Goal: Task Accomplishment & Management: Use online tool/utility

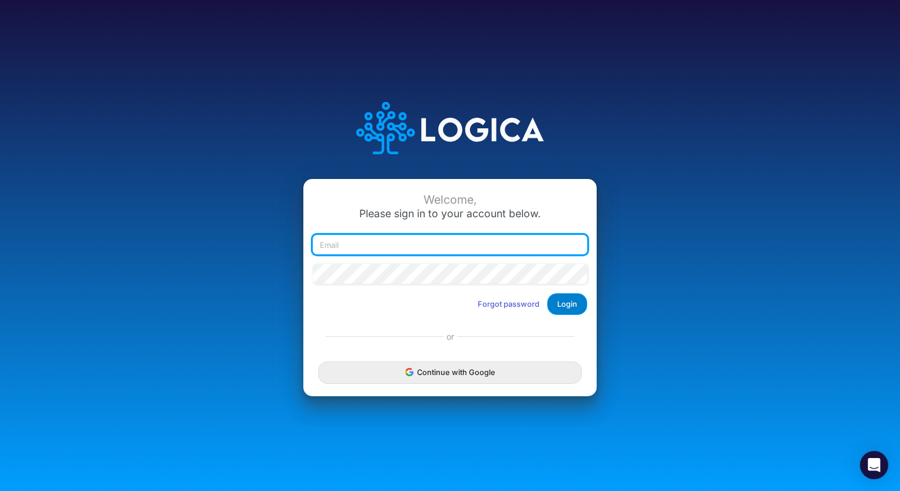
type input "[EMAIL_ADDRESS][DOMAIN_NAME]"
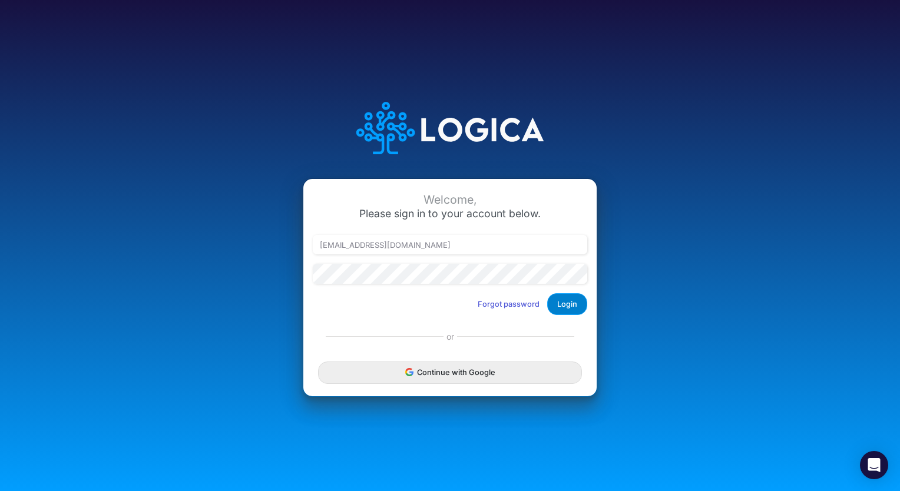
click at [570, 315] on button "Login" at bounding box center [567, 304] width 40 height 22
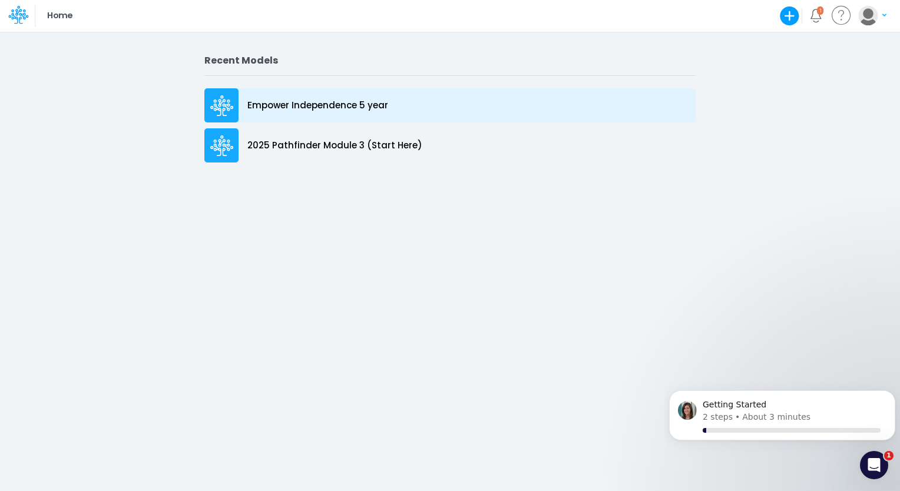
click at [350, 110] on p "Empower Independence 5 year" at bounding box center [317, 106] width 141 height 14
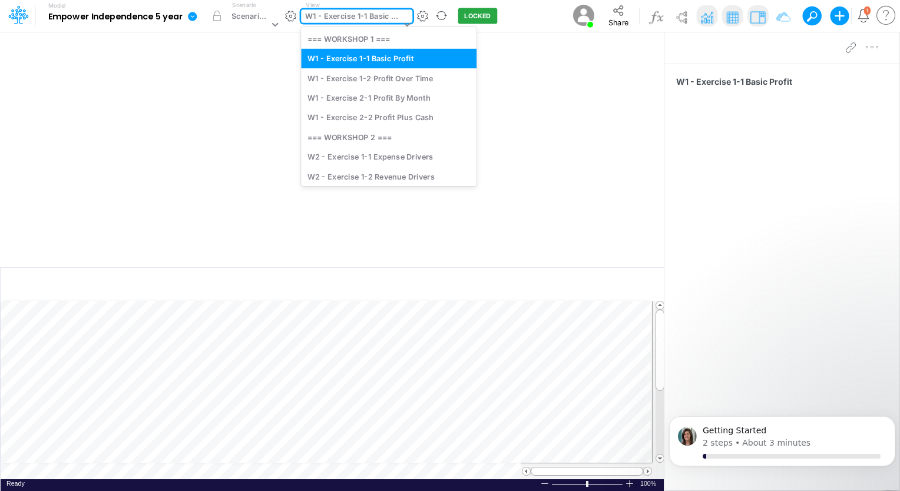
click at [330, 25] on div "W1 - Exercise 1-1 Basic Profit" at bounding box center [351, 24] width 101 height 31
click at [372, 161] on div "W2 - Exercise 1-1 Expense Drivers" at bounding box center [389, 156] width 176 height 19
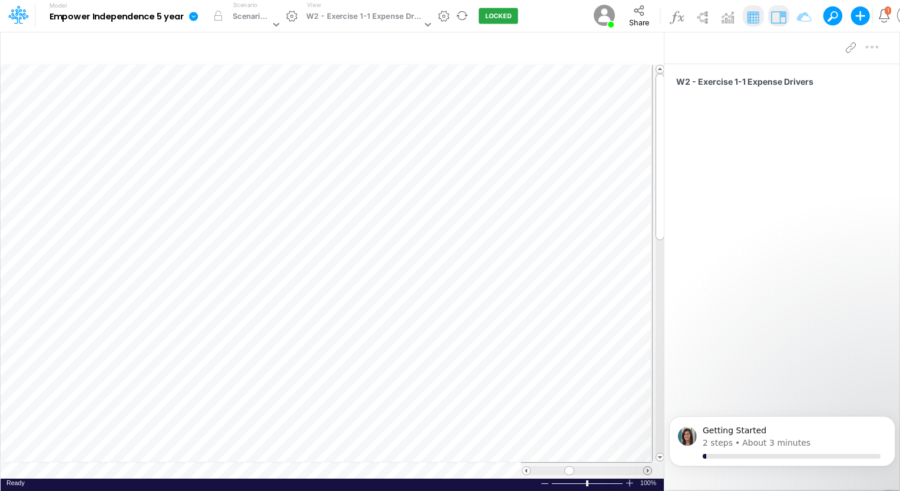
scroll to position [5, 0]
click at [645, 469] on span at bounding box center [648, 471] width 8 height 8
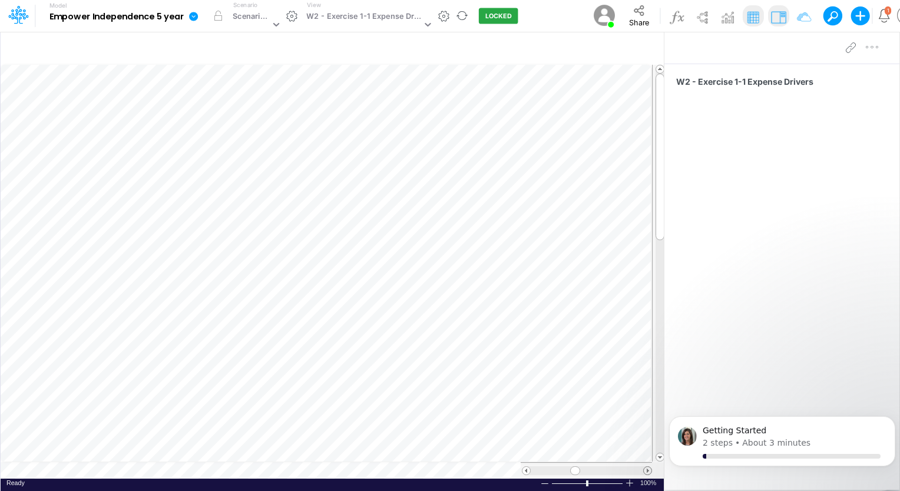
click at [645, 469] on span at bounding box center [648, 471] width 8 height 8
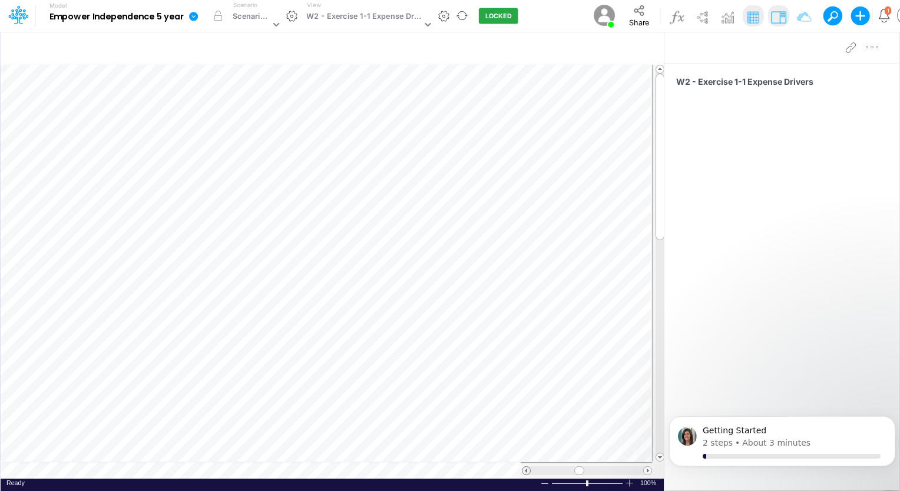
click at [528, 473] on span at bounding box center [526, 471] width 8 height 8
click at [645, 470] on span at bounding box center [648, 471] width 8 height 8
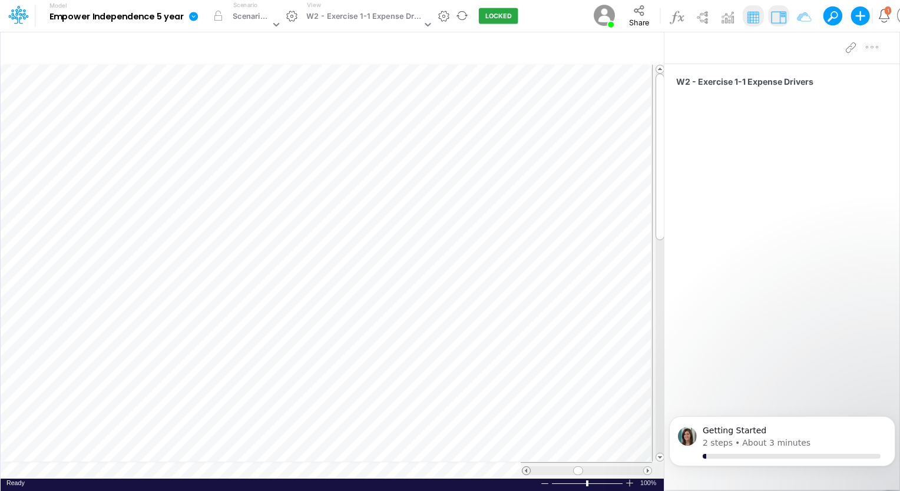
click at [524, 469] on span at bounding box center [526, 471] width 8 height 8
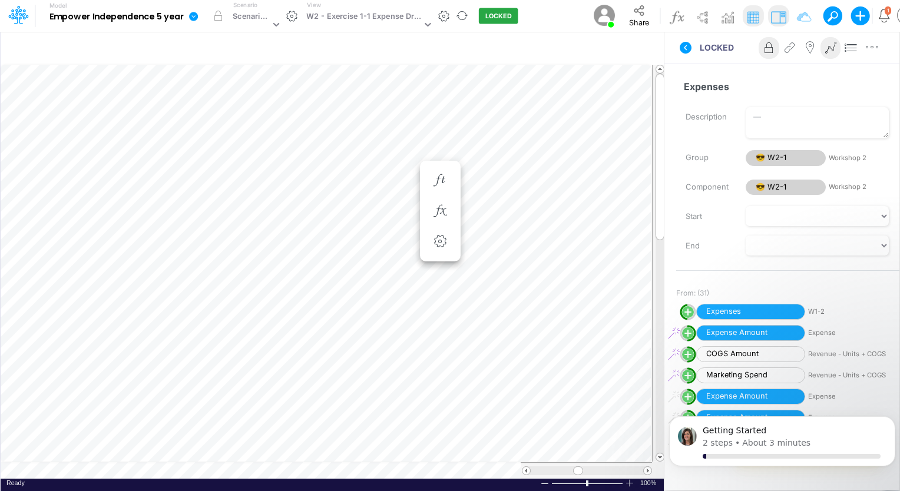
scroll to position [5, 9]
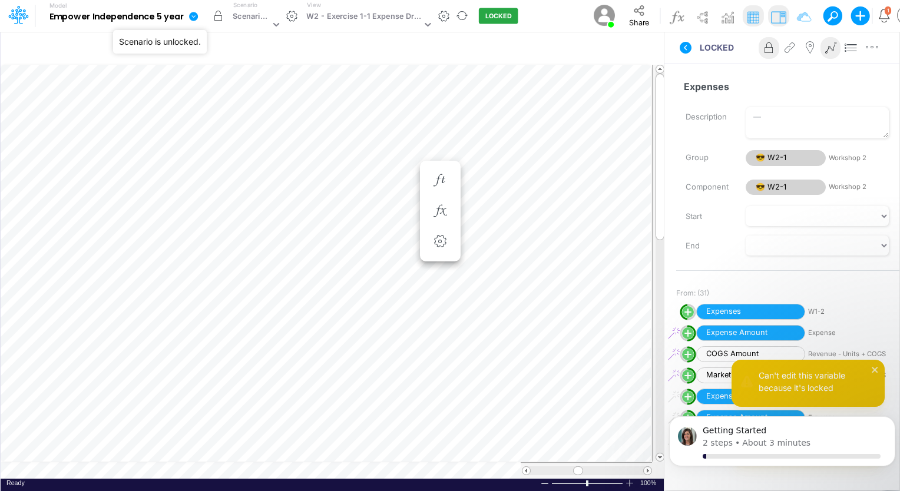
click at [223, 13] on button "button" at bounding box center [217, 15] width 21 height 21
click at [218, 15] on button "button" at bounding box center [217, 15] width 21 height 21
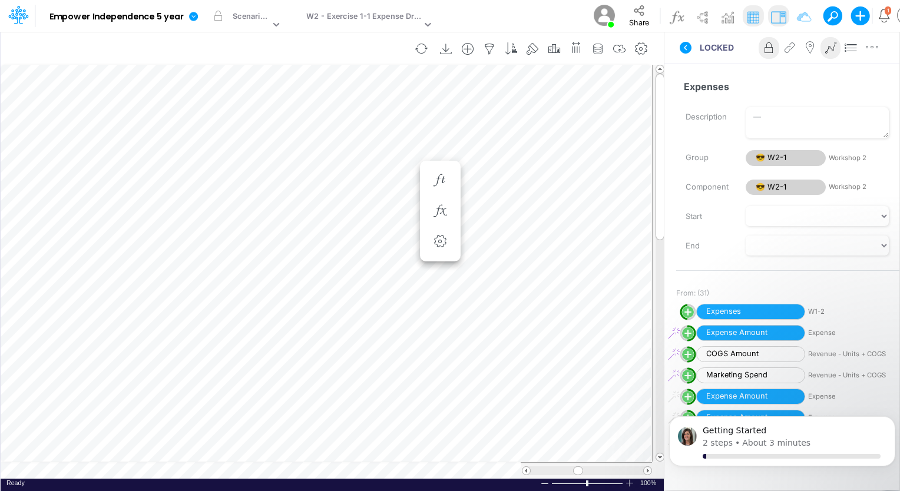
scroll to position [5, 1]
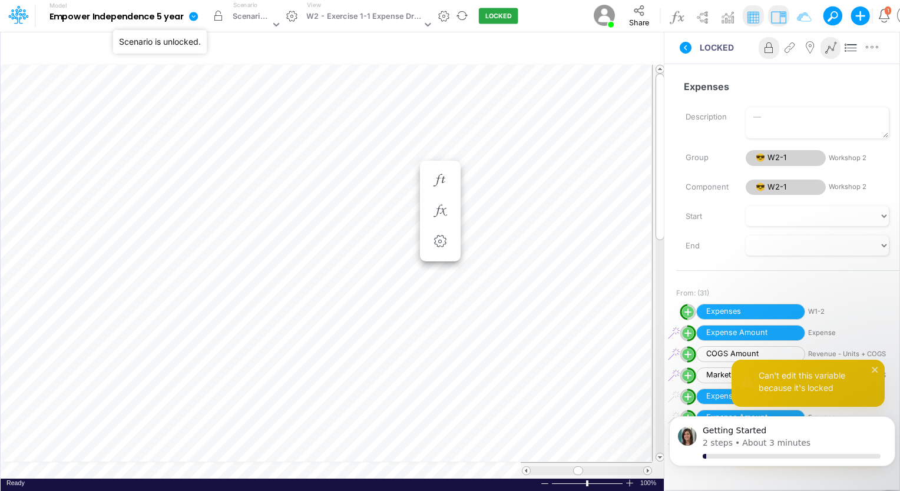
click at [219, 20] on button "button" at bounding box center [217, 15] width 21 height 21
click at [275, 20] on icon at bounding box center [276, 24] width 11 height 11
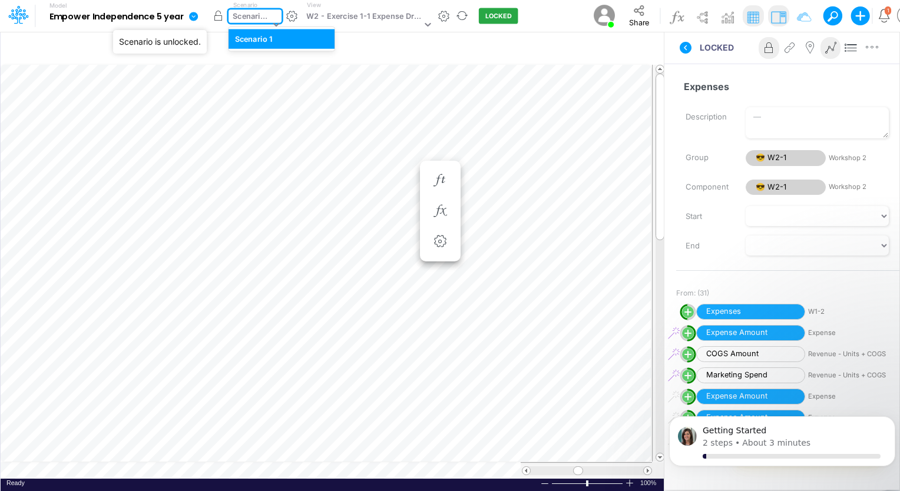
click at [220, 16] on button "button" at bounding box center [217, 15] width 21 height 21
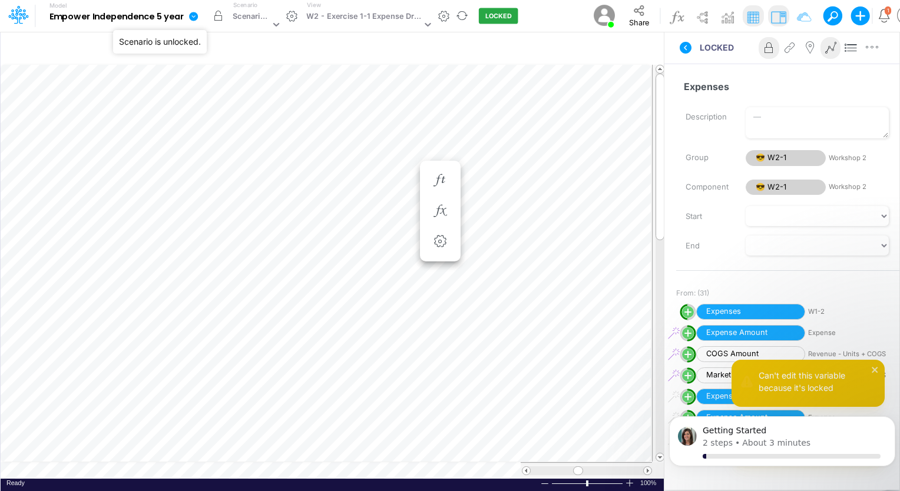
click at [217, 15] on button "button" at bounding box center [217, 15] width 21 height 21
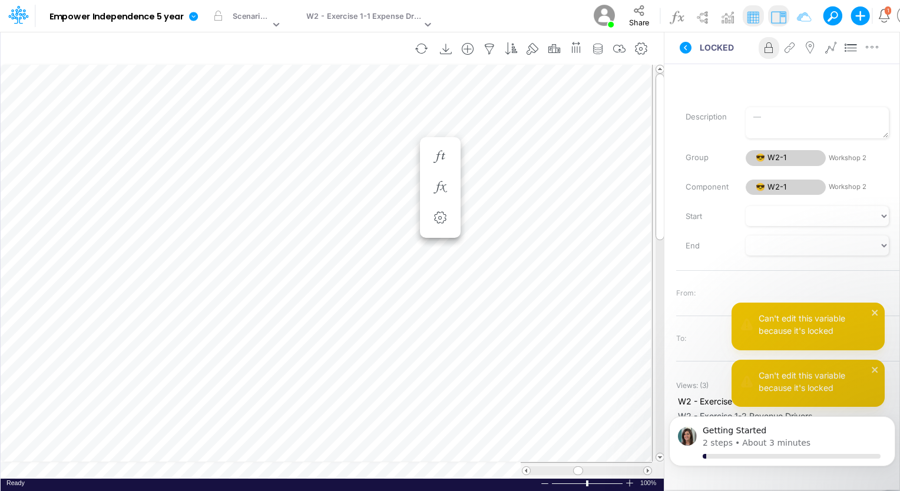
scroll to position [5, 1]
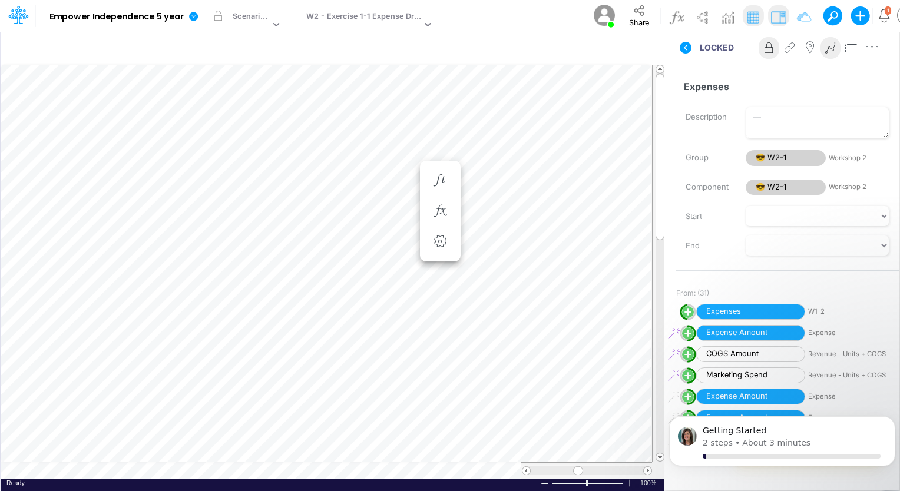
click at [770, 47] on icon at bounding box center [769, 48] width 18 height 12
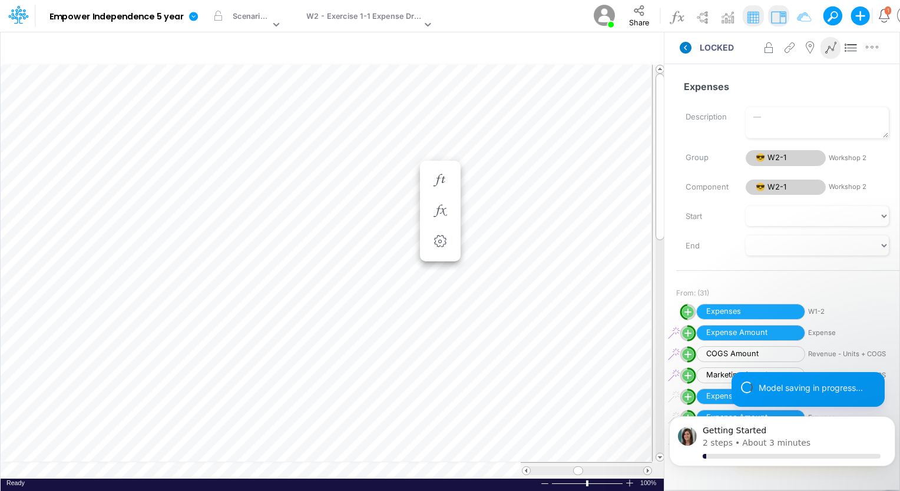
click at [686, 47] on icon at bounding box center [686, 48] width 12 height 12
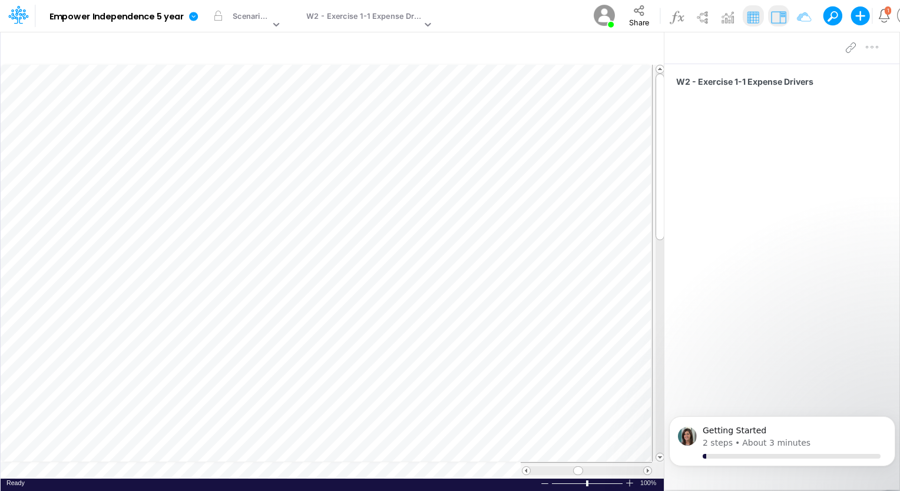
scroll to position [5, 1]
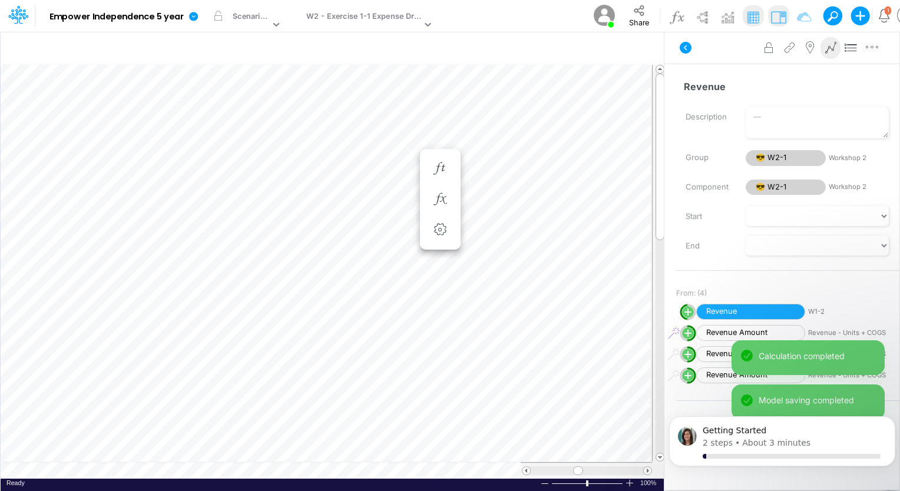
scroll to position [5, 1]
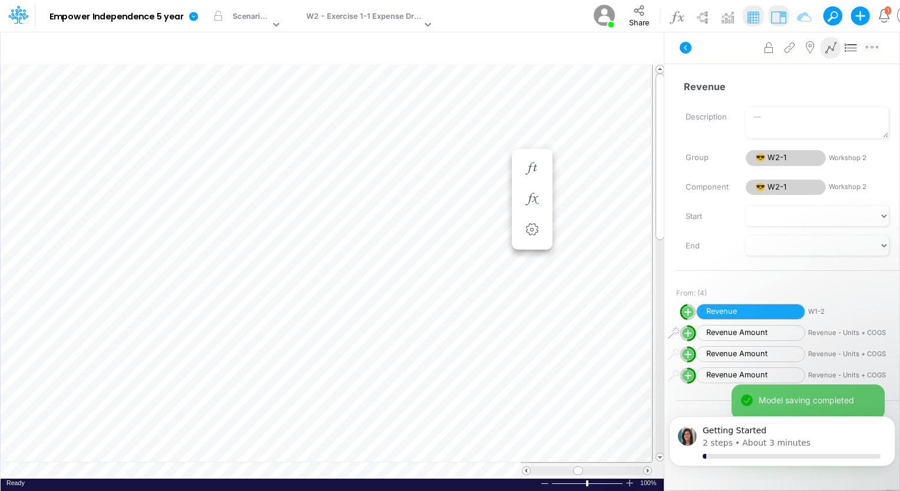
scroll to position [5, 1]
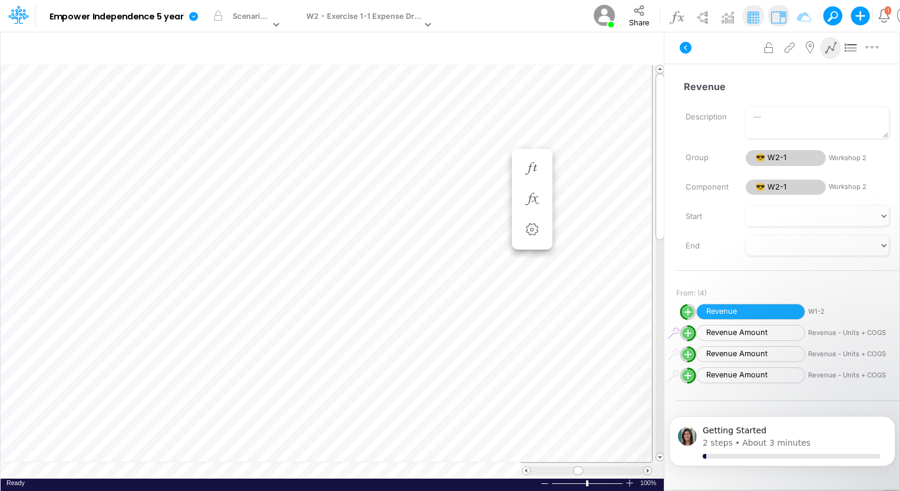
scroll to position [5, 1]
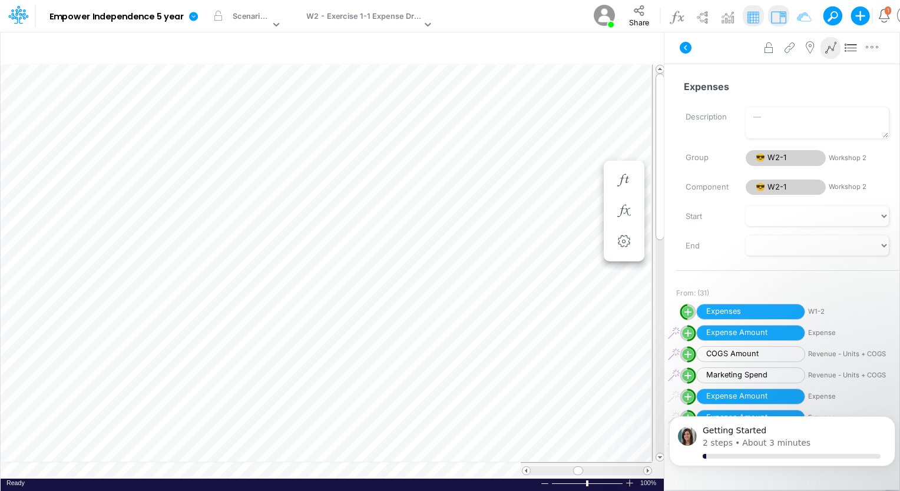
scroll to position [5, 1]
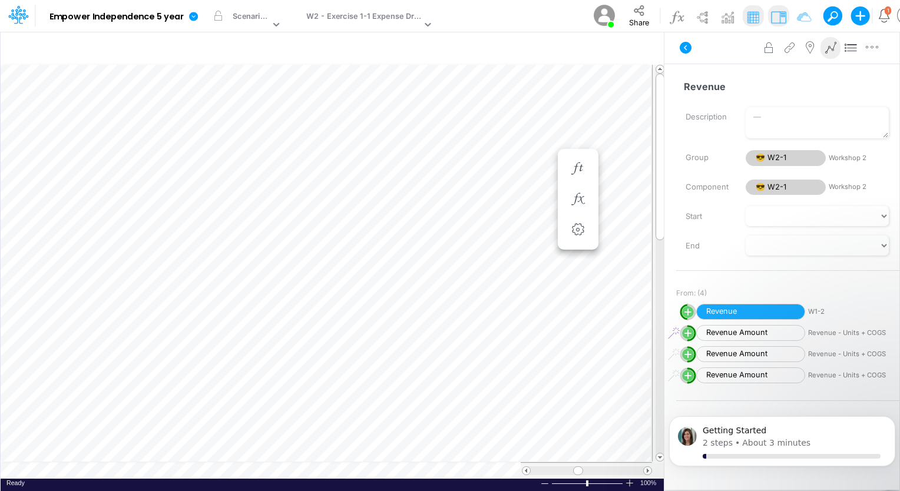
scroll to position [5, 1]
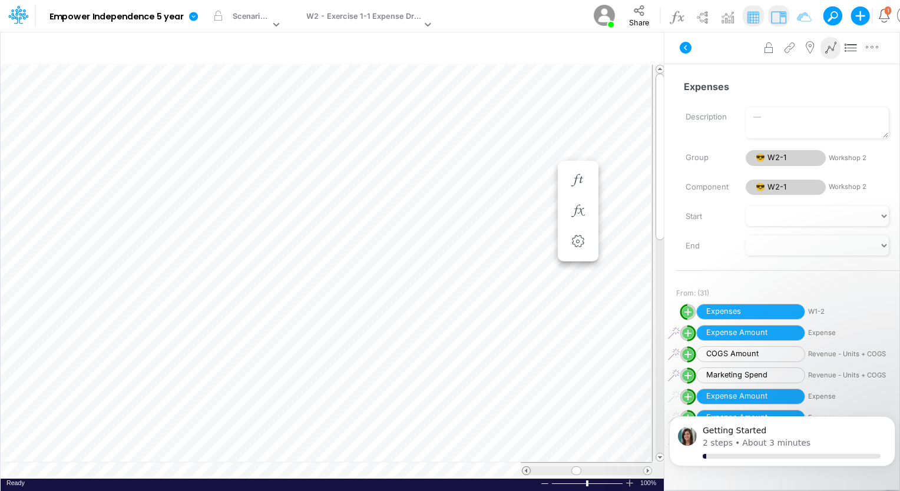
click at [524, 472] on span at bounding box center [526, 471] width 8 height 8
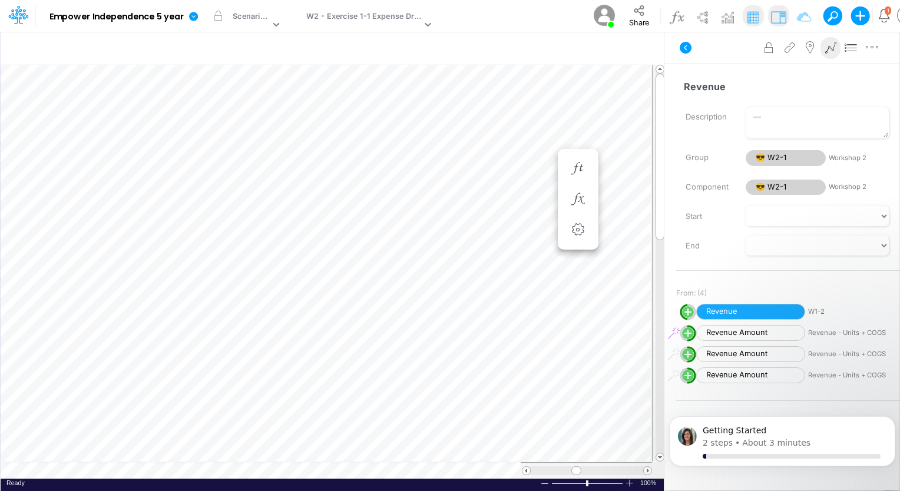
scroll to position [5, 1]
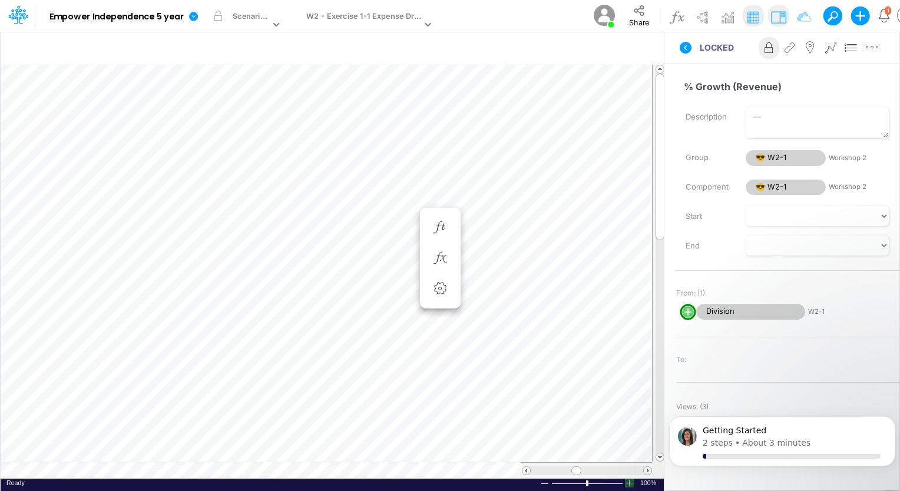
click at [631, 484] on div at bounding box center [629, 483] width 9 height 9
click at [781, 14] on img at bounding box center [778, 17] width 19 height 19
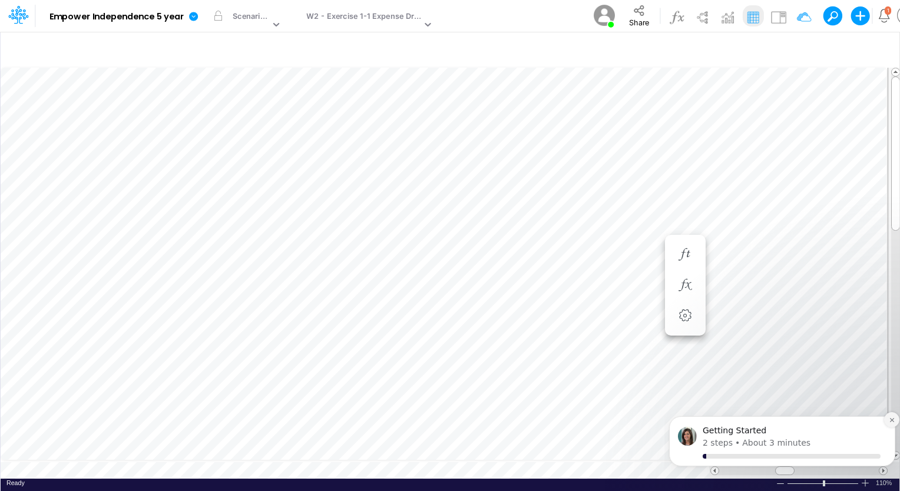
click at [887, 421] on button "Dismiss notification" at bounding box center [891, 419] width 15 height 15
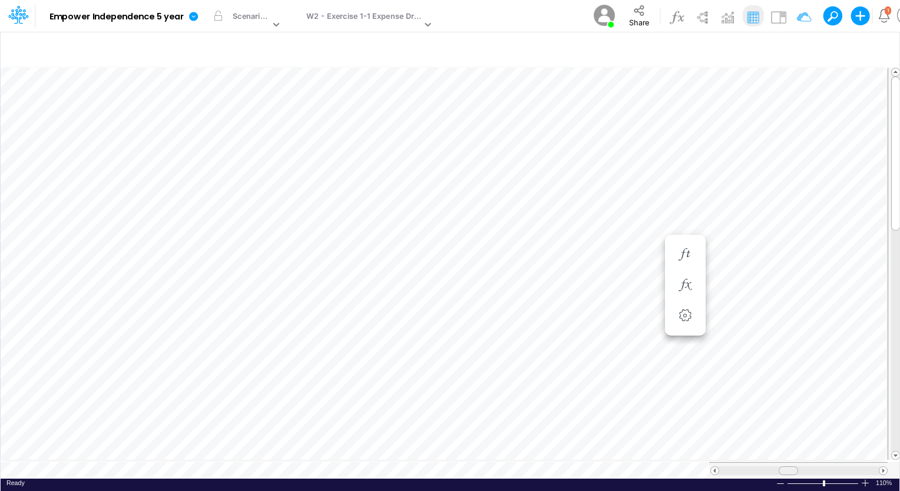
click at [789, 467] on span at bounding box center [788, 471] width 8 height 8
click at [894, 452] on span at bounding box center [896, 456] width 8 height 8
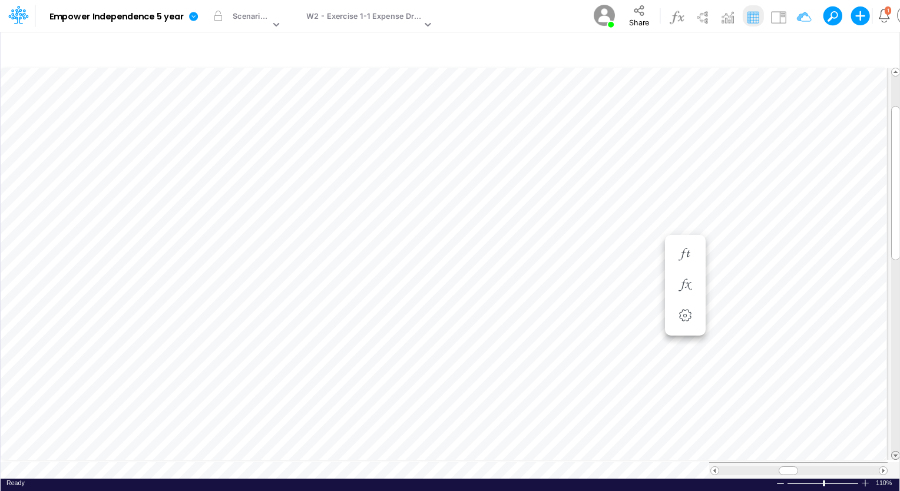
click at [894, 452] on span at bounding box center [896, 456] width 8 height 8
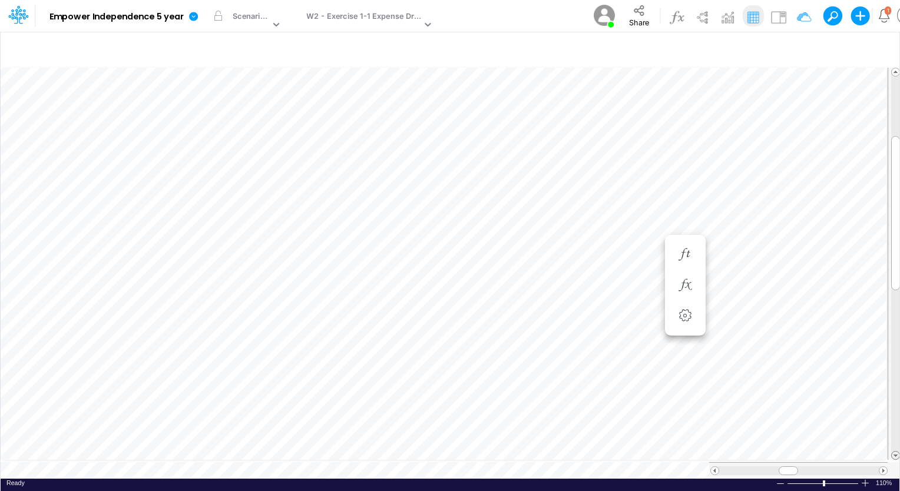
click at [894, 452] on span at bounding box center [896, 456] width 8 height 8
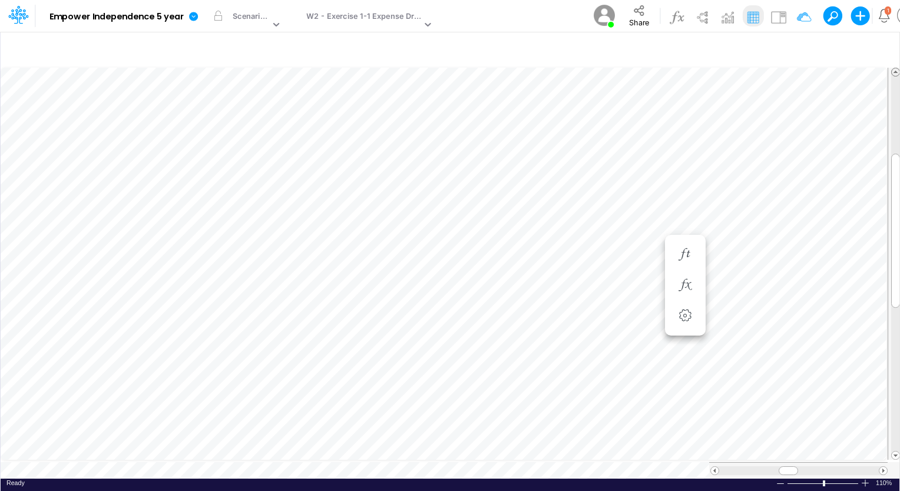
click at [894, 68] on span at bounding box center [896, 72] width 8 height 8
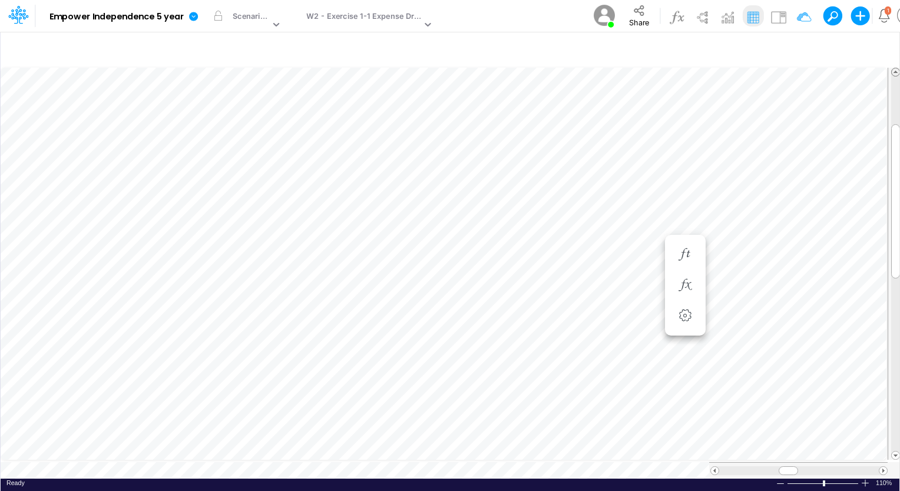
click at [894, 68] on span at bounding box center [896, 72] width 8 height 8
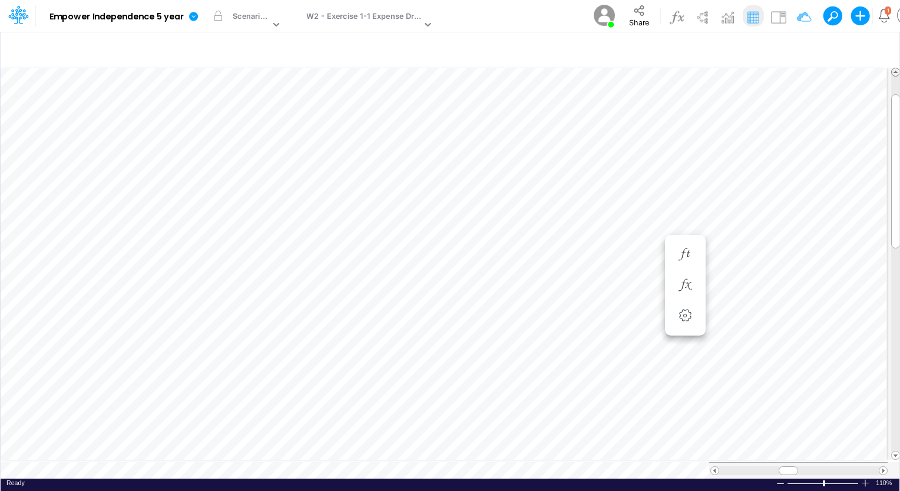
click at [894, 68] on span at bounding box center [896, 72] width 8 height 8
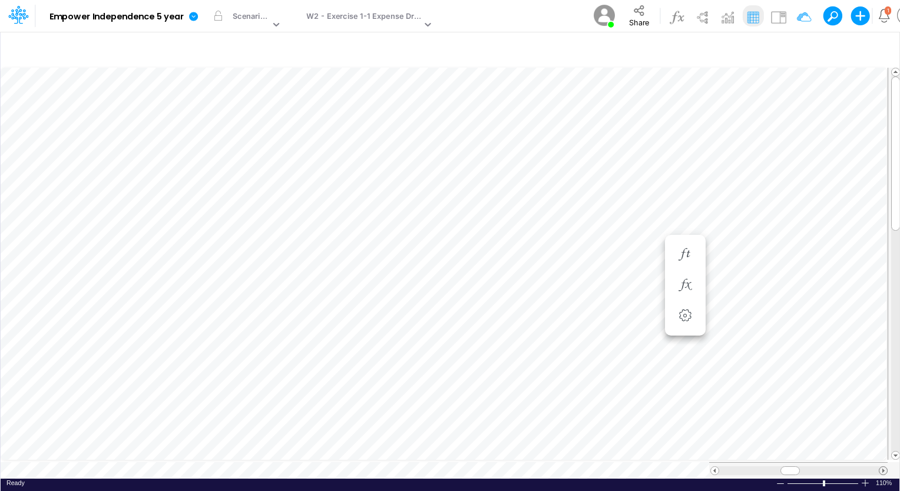
click at [881, 467] on span at bounding box center [883, 471] width 8 height 8
click at [715, 467] on span at bounding box center [715, 471] width 8 height 8
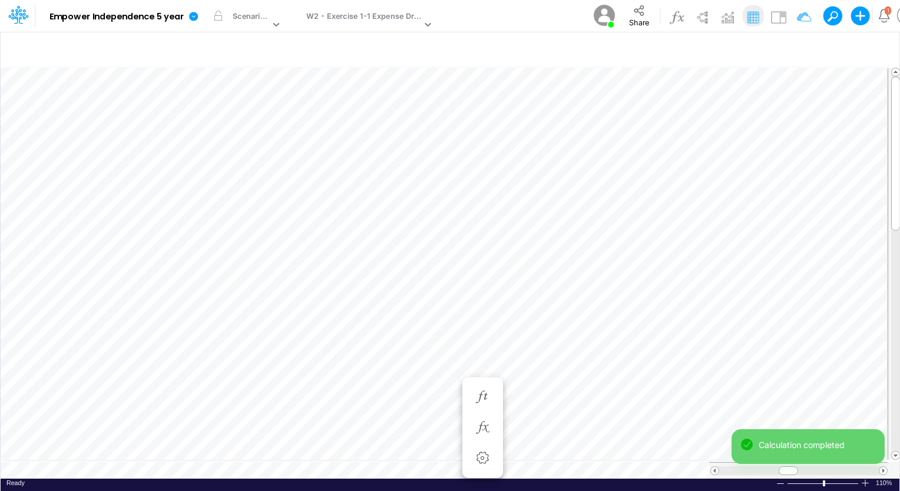
scroll to position [5, 1]
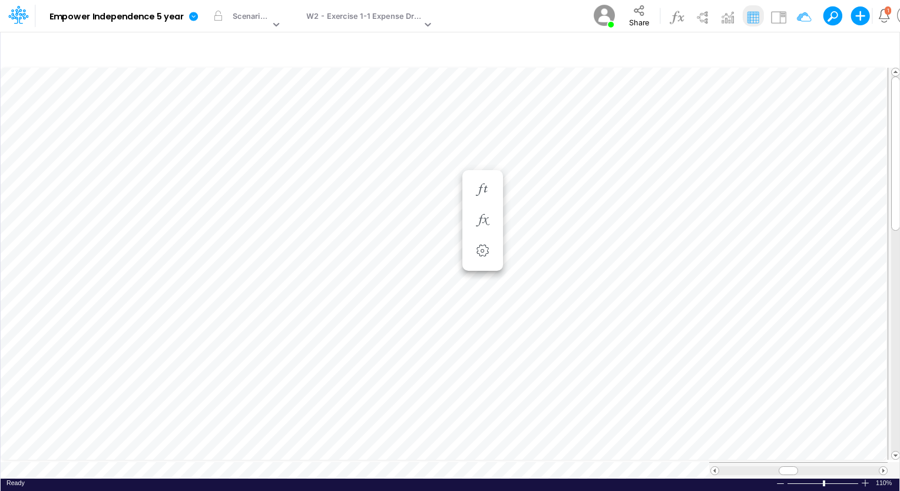
scroll to position [5, 1]
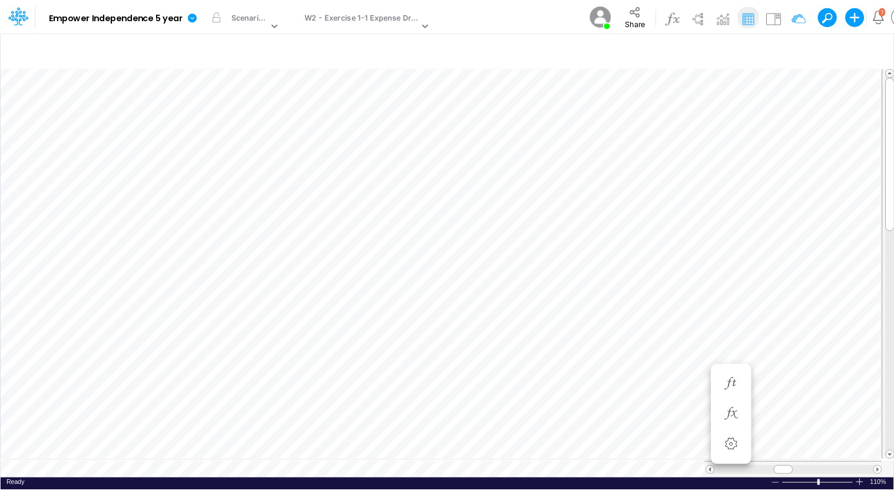
scroll to position [5, 1]
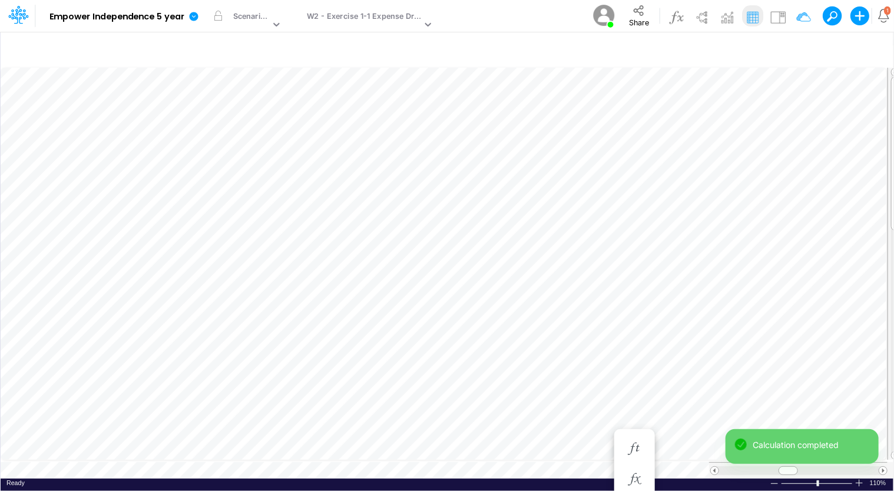
scroll to position [5, 1]
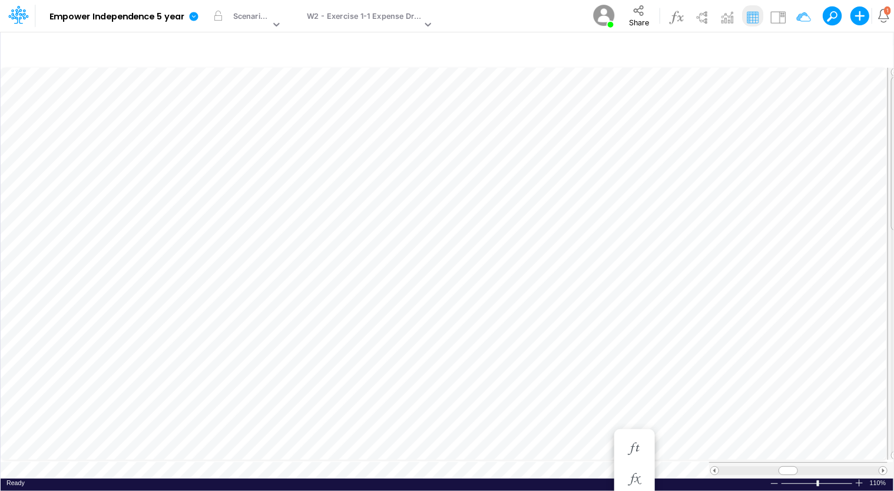
drag, startPoint x: 891, startPoint y: 166, endPoint x: 901, endPoint y: 157, distance: 13.0
click at [894, 157] on html "Model Empower Independence 5 year Edit model settings Duplicate Import QuickBoo…" at bounding box center [447, 245] width 894 height 491
drag, startPoint x: 893, startPoint y: 213, endPoint x: 897, endPoint y: 270, distance: 57.3
click at [894, 270] on html "Model Empower Independence 5 year Edit model settings Duplicate Import QuickBoo…" at bounding box center [447, 245] width 894 height 491
click at [714, 467] on span at bounding box center [715, 471] width 8 height 8
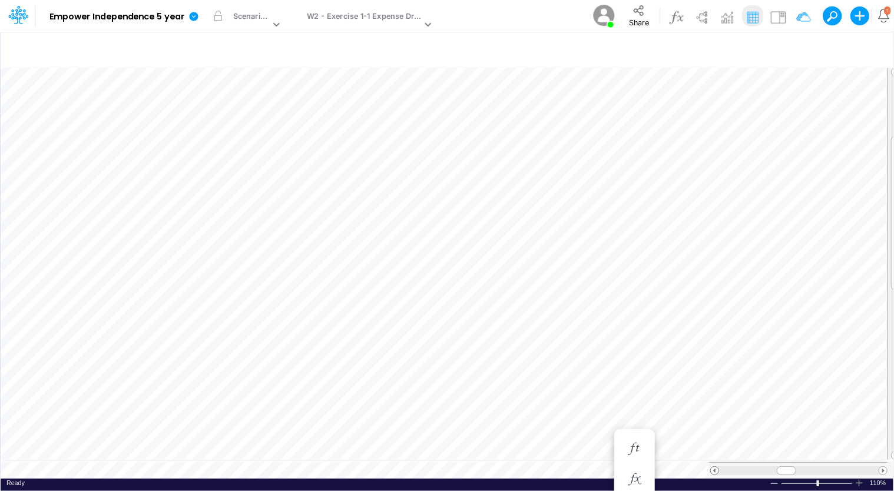
click at [714, 467] on span at bounding box center [715, 471] width 8 height 8
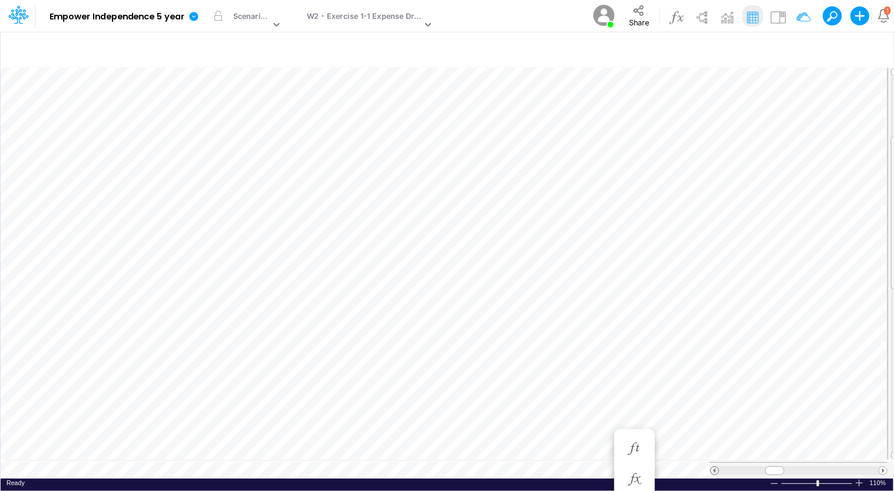
click at [714, 467] on span at bounding box center [715, 471] width 8 height 8
drag, startPoint x: 893, startPoint y: 224, endPoint x: 902, endPoint y: 137, distance: 87.6
click at [894, 137] on html "Model Empower Independence 5 year Edit model settings Duplicate Import QuickBoo…" at bounding box center [447, 245] width 894 height 491
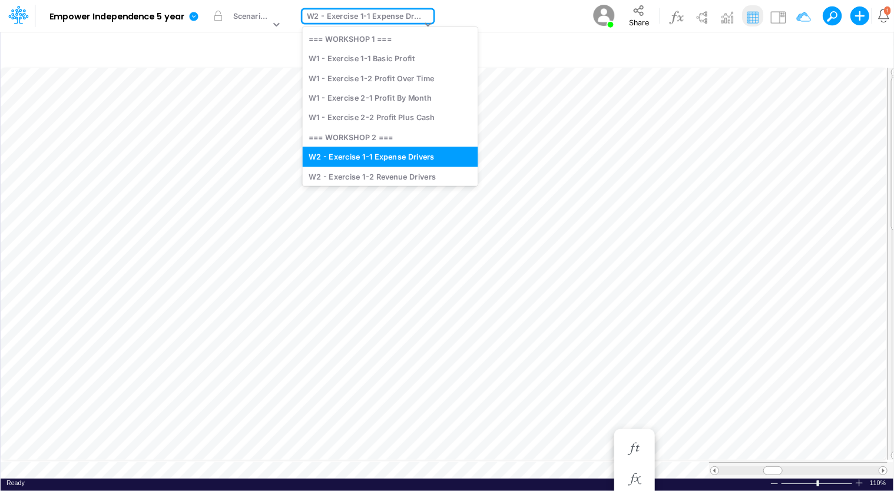
click at [381, 21] on div "W2 - Exercise 1-1 Expense Drivers" at bounding box center [364, 18] width 115 height 14
click at [370, 178] on div "W2 - Exercise 1-2 Revenue Drivers" at bounding box center [391, 176] width 176 height 19
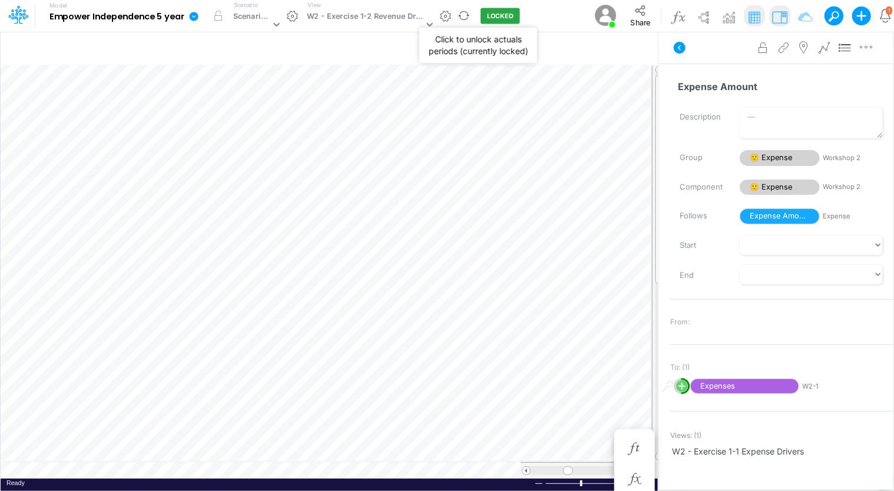
click at [500, 14] on button "LOCKED" at bounding box center [500, 16] width 39 height 16
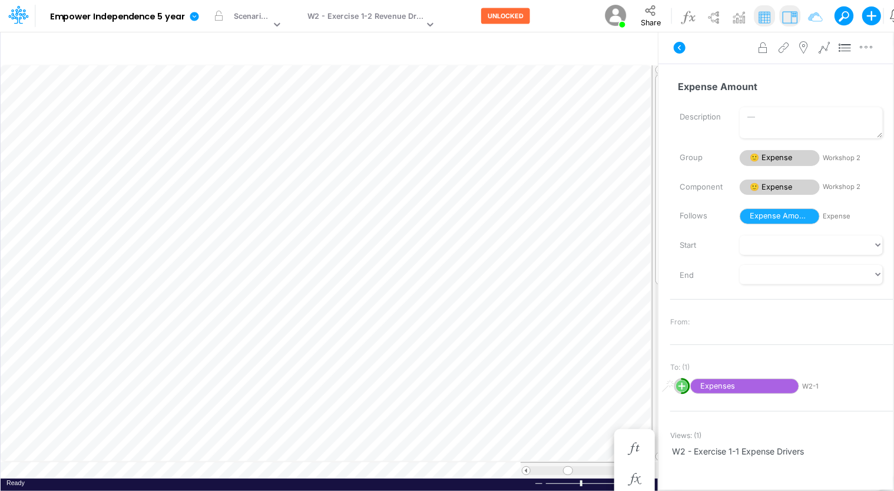
click at [676, 71] on div "Expense Amount Name already in use Description Group 🙂 Expense Workshop 2 Compo…" at bounding box center [776, 260] width 235 height 393
click at [468, 51] on icon "button" at bounding box center [462, 49] width 18 height 12
click at [404, 119] on p "Revenue - Units + COGS" at bounding box center [394, 118] width 105 height 14
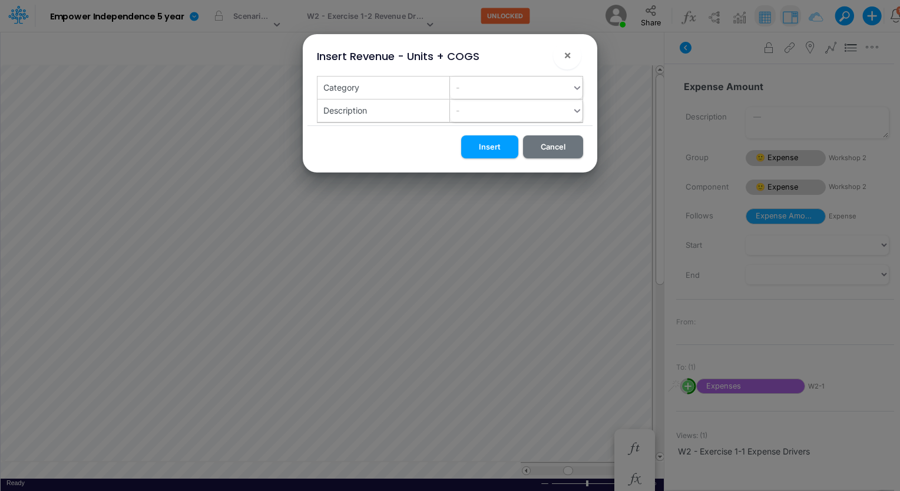
click at [417, 85] on div "Category" at bounding box center [384, 88] width 133 height 22
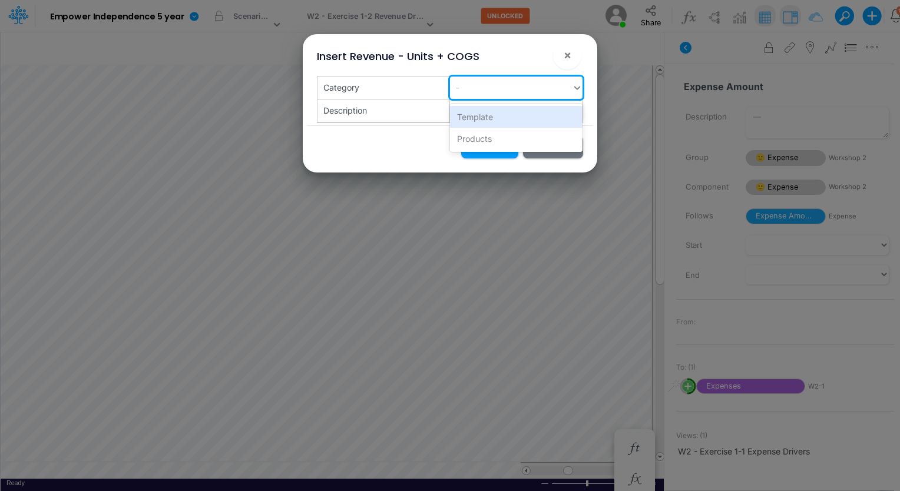
click at [464, 85] on div "-" at bounding box center [511, 87] width 122 height 19
type input "D"
type input "Business to Business"
click at [511, 114] on div "Create "Business to Business"" at bounding box center [516, 117] width 133 height 22
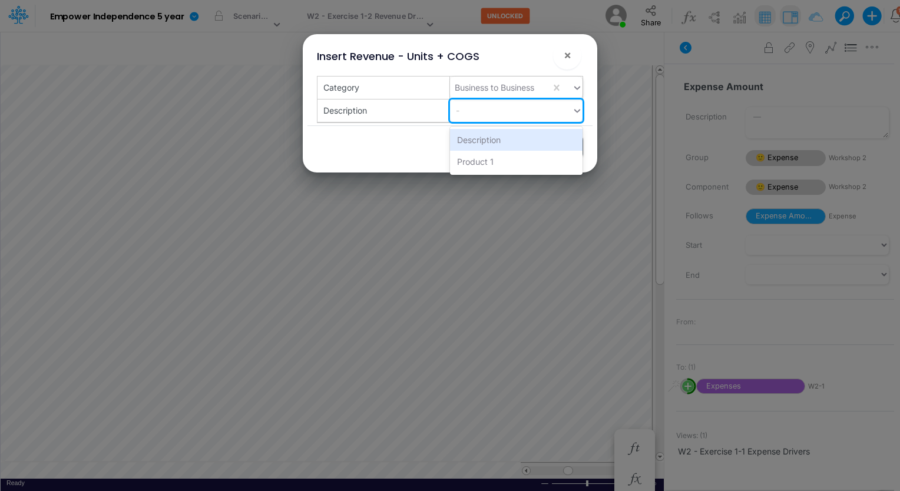
click at [511, 114] on div "-" at bounding box center [511, 110] width 122 height 19
click at [502, 144] on div "Description" at bounding box center [516, 140] width 133 height 22
click at [506, 110] on div "Description" at bounding box center [500, 110] width 101 height 19
type input "Direct"
click at [500, 138] on div "Create "Direct"" at bounding box center [516, 140] width 133 height 22
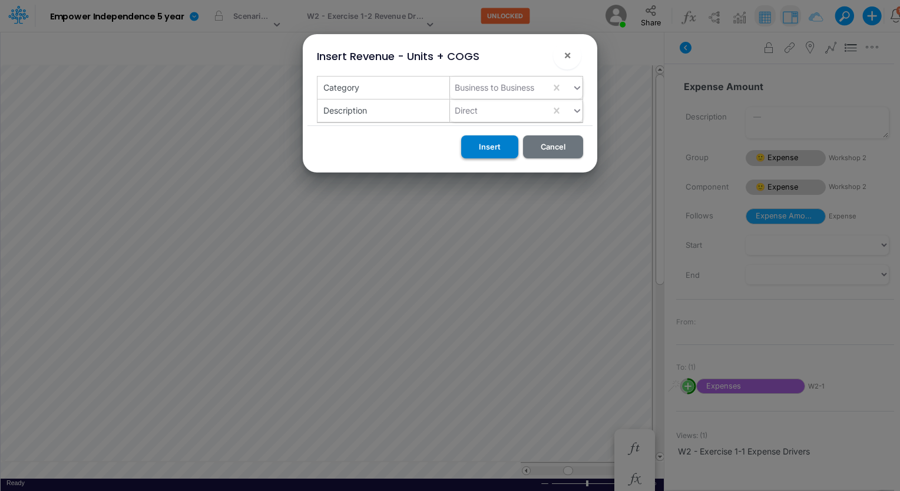
click at [498, 148] on button "Insert" at bounding box center [489, 146] width 57 height 23
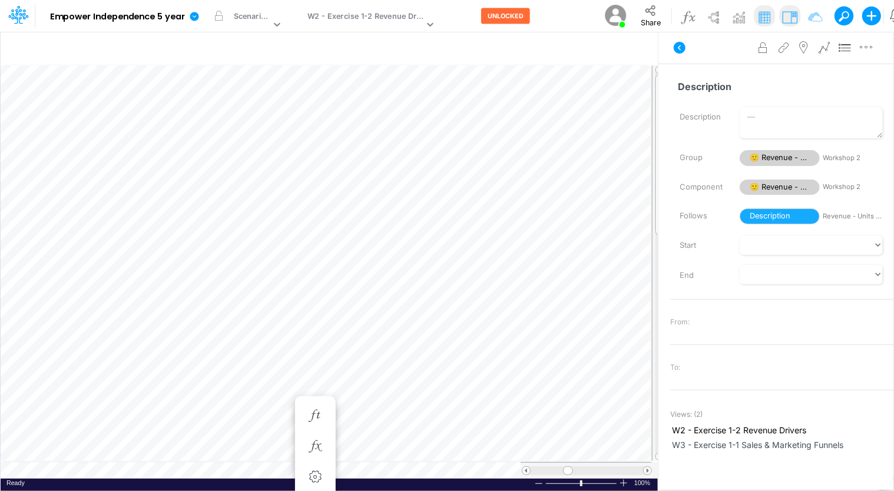
scroll to position [5, 1]
